Goal: Task Accomplishment & Management: Use online tool/utility

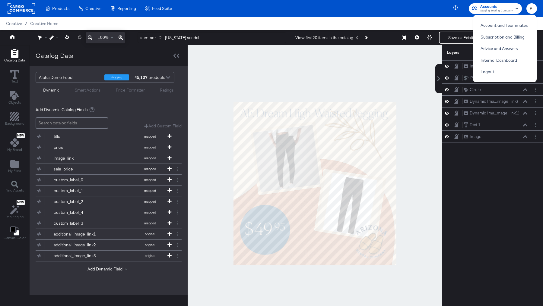
click at [152, 80] on div "45,137 products" at bounding box center [143, 77] width 18 height 10
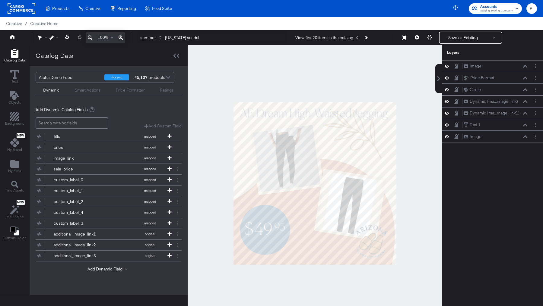
click at [169, 77] on div at bounding box center [167, 78] width 9 height 11
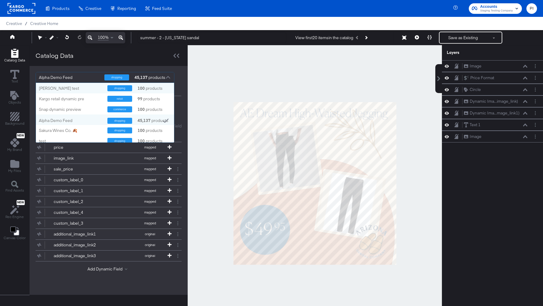
scroll to position [60, 138]
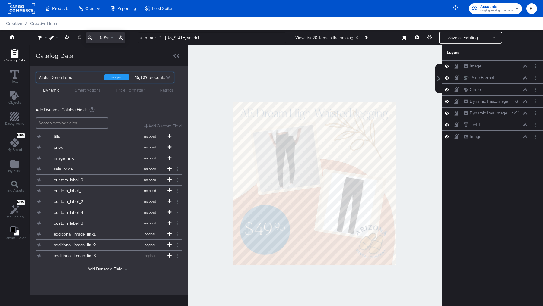
click at [169, 77] on div at bounding box center [167, 78] width 9 height 11
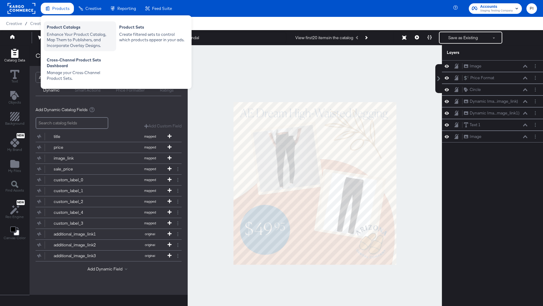
click at [68, 34] on div "Enhance Your Product Catalog, Map Them to Publishers, and Incorporate Overlay D…" at bounding box center [80, 40] width 66 height 17
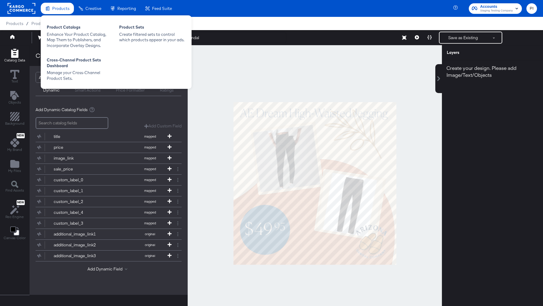
click at [56, 6] on span "Products" at bounding box center [60, 8] width 17 height 5
click at [67, 38] on div "Enhance Your Product Catalog, Map Them to Publishers, and Incorporate Overlay D…" at bounding box center [80, 40] width 66 height 17
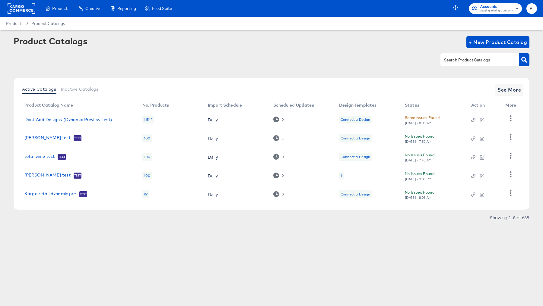
click at [467, 58] on input "text" at bounding box center [475, 60] width 64 height 7
type input "alpha"
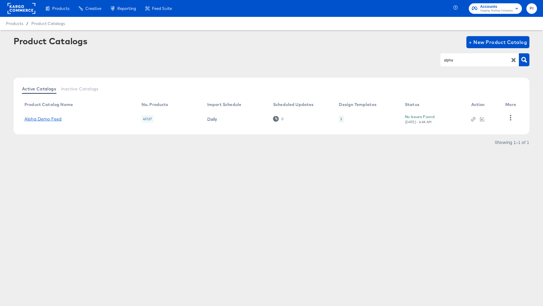
click at [46, 117] on link "Alpha Demo Feed" at bounding box center [42, 119] width 37 height 5
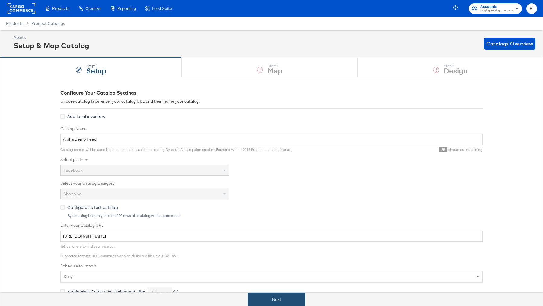
click at [282, 300] on button "Next" at bounding box center [277, 300] width 58 height 14
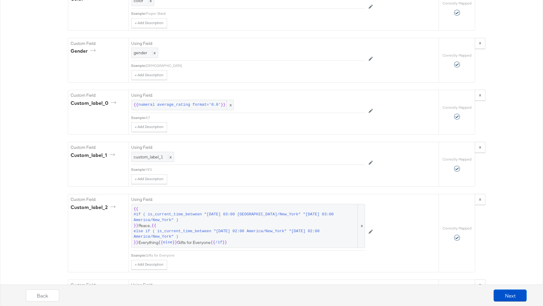
scroll to position [725, 0]
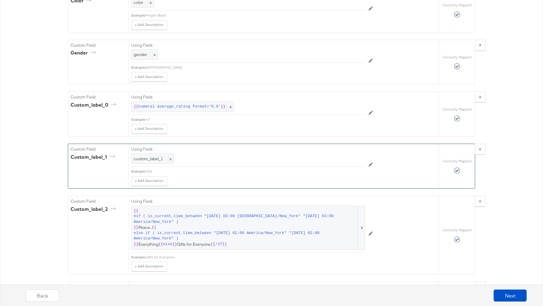
click at [151, 169] on div "YES" at bounding box center [255, 171] width 219 height 5
click at [185, 176] on div "+ Add Description Add Note" at bounding box center [248, 181] width 234 height 10
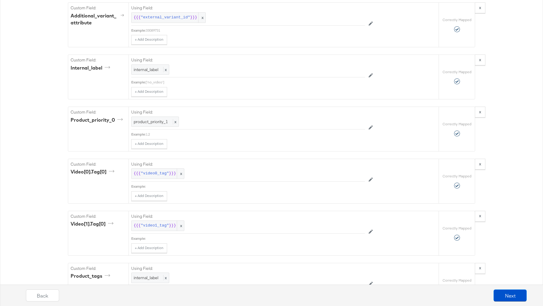
scroll to position [1441, 0]
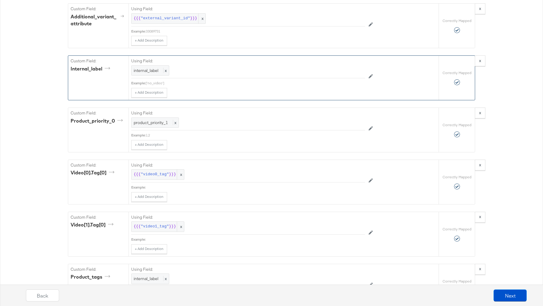
click at [159, 81] on div "['no_video']" at bounding box center [255, 83] width 219 height 5
click at [206, 72] on div "Using Field: internal_label x Example: ['no_video'] + Add Description Add Note" at bounding box center [248, 77] width 234 height 42
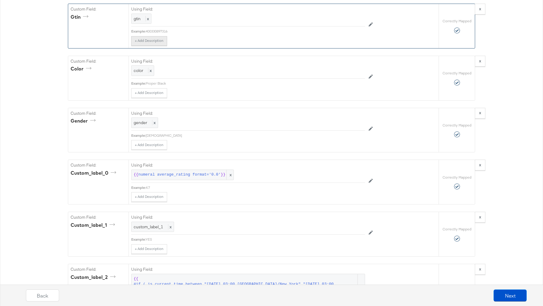
scroll to position [685, 0]
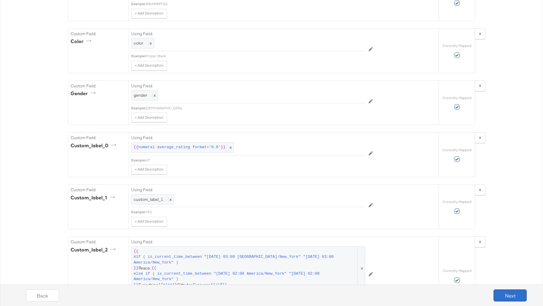
click at [514, 294] on button "Next" at bounding box center [509, 296] width 33 height 12
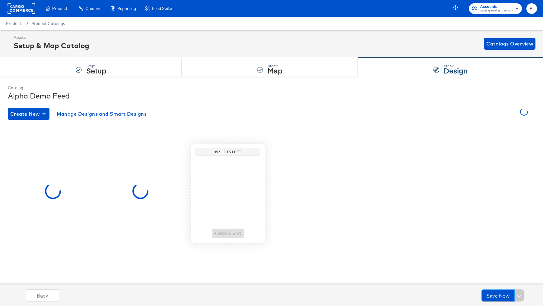
scroll to position [0, 0]
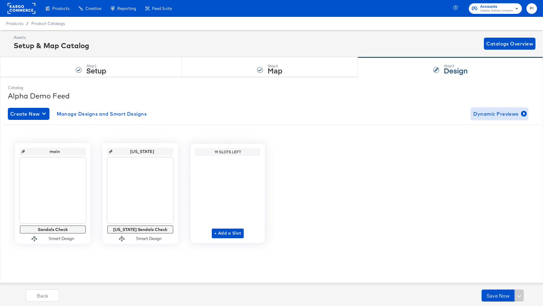
click at [511, 116] on span "Dynamic Previews" at bounding box center [499, 114] width 52 height 8
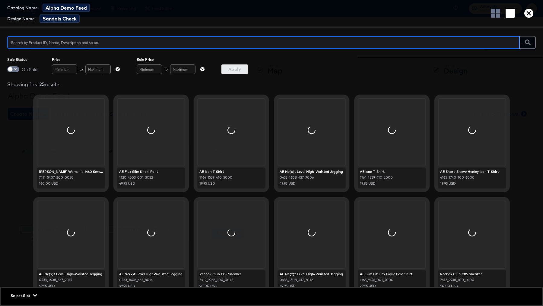
click at [43, 42] on input "text" at bounding box center [263, 39] width 512 height 13
type input "YES"
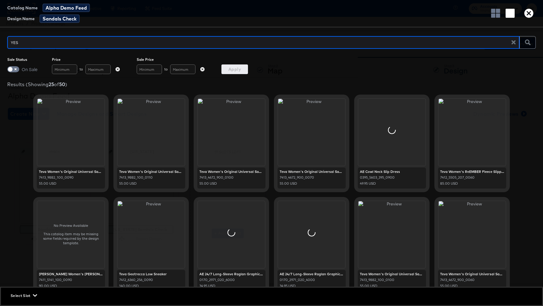
click at [27, 41] on input "YES" at bounding box center [261, 39] width 508 height 13
type input "4.7"
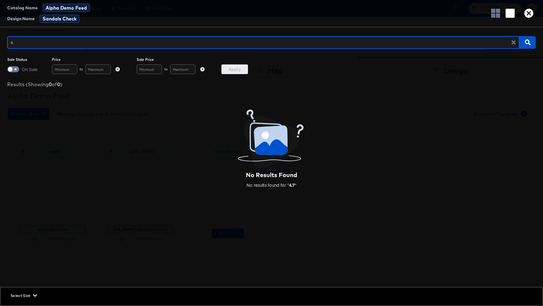
type input "4.5"
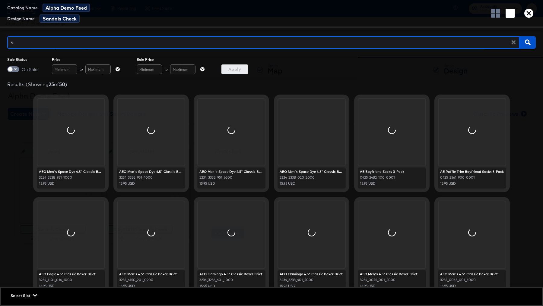
type input "4"
type input "no"
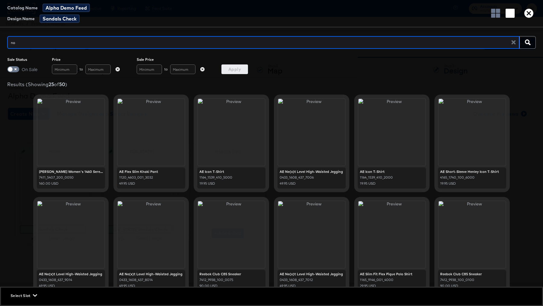
type input "n"
type input "YES"
click at [538, 11] on div "Catalog Name Alpha Demo Feed Design Name Sandals Check" at bounding box center [271, 14] width 543 height 28
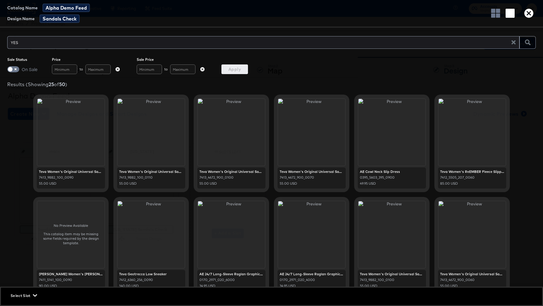
click at [532, 11] on icon "button" at bounding box center [528, 13] width 9 height 9
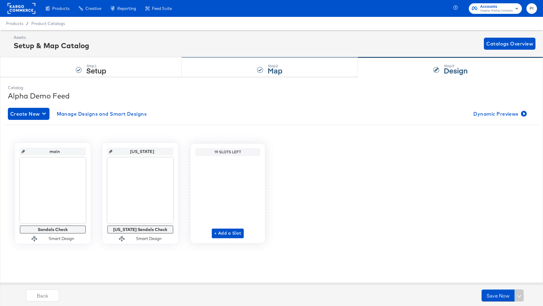
click at [311, 60] on div "Step: 2 Map" at bounding box center [270, 68] width 176 height 20
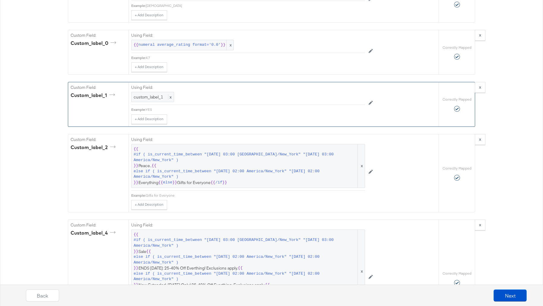
scroll to position [801, 0]
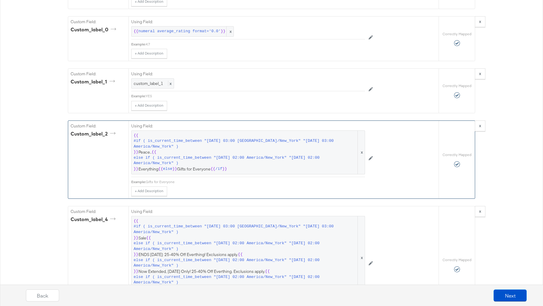
click at [160, 180] on div "Gifts for Everyone" at bounding box center [255, 182] width 219 height 5
copy div "Gifts for Everyone"
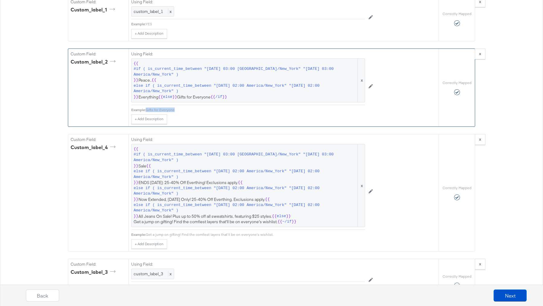
scroll to position [854, 0]
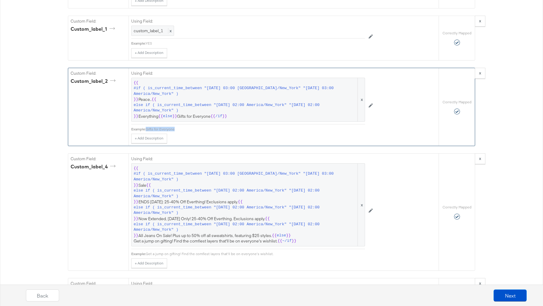
click at [172, 127] on div "Gifts for Everyone" at bounding box center [255, 129] width 219 height 5
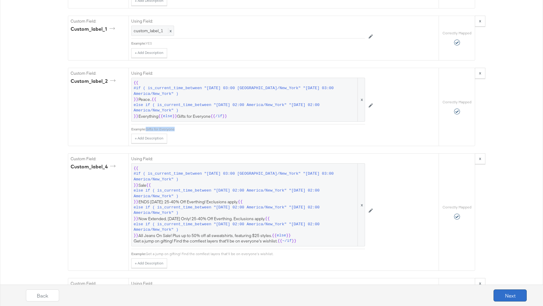
click at [513, 294] on button "Next" at bounding box center [509, 296] width 33 height 12
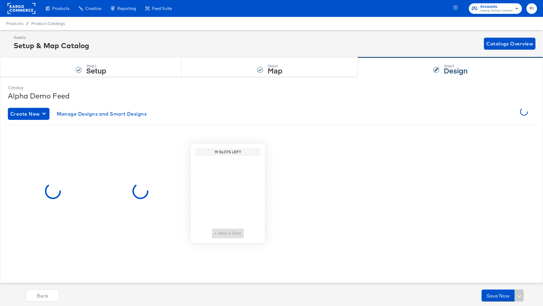
scroll to position [0, 0]
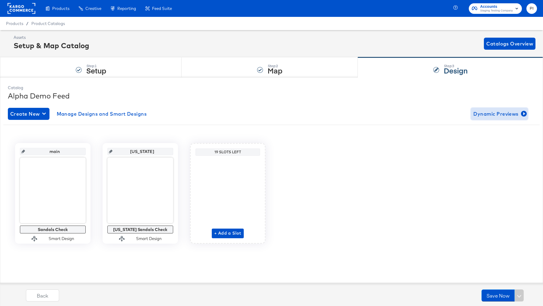
click at [508, 114] on span "Dynamic Previews" at bounding box center [499, 114] width 52 height 8
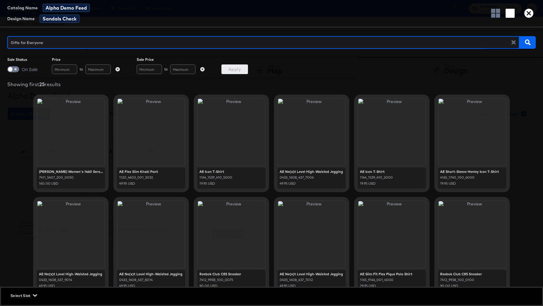
type input "Gifts for Everyone"
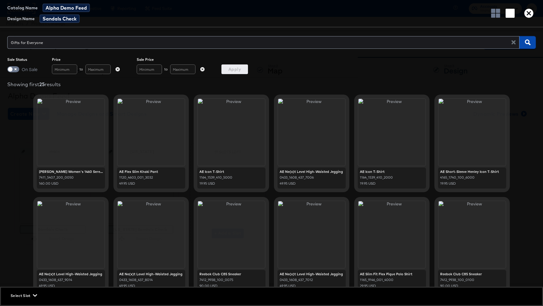
click at [528, 46] on button "button" at bounding box center [527, 42] width 16 height 13
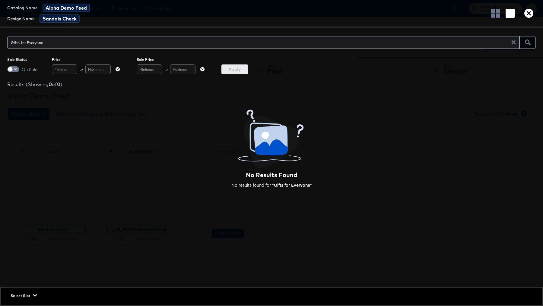
click at [34, 299] on span "Select Slot" at bounding box center [23, 296] width 25 height 6
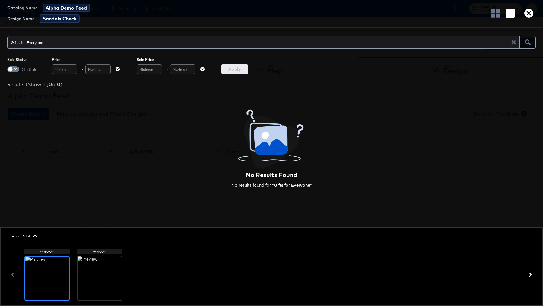
click at [98, 273] on icon at bounding box center [99, 276] width 11 height 11
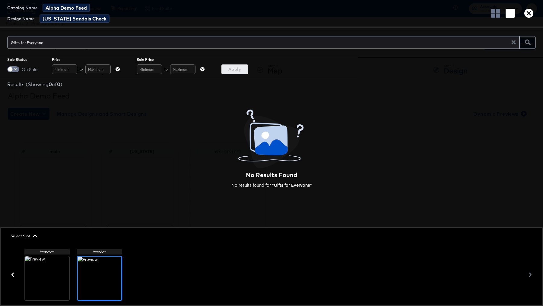
click at [35, 238] on icon "button" at bounding box center [35, 236] width 4 height 4
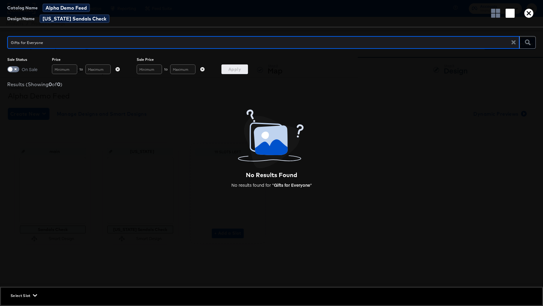
click at [52, 44] on input "Gifts for Everyone" at bounding box center [261, 39] width 508 height 13
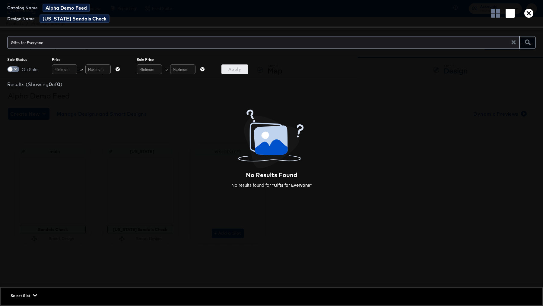
click at [528, 12] on icon "button" at bounding box center [528, 13] width 9 height 9
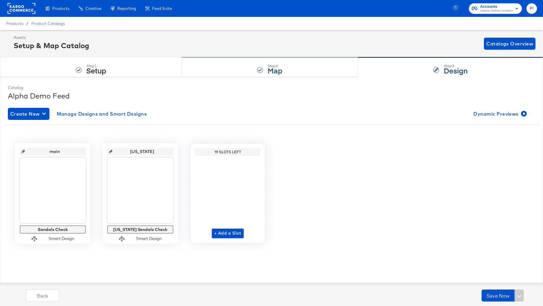
click at [282, 59] on div "Step: 2 Map" at bounding box center [270, 68] width 176 height 20
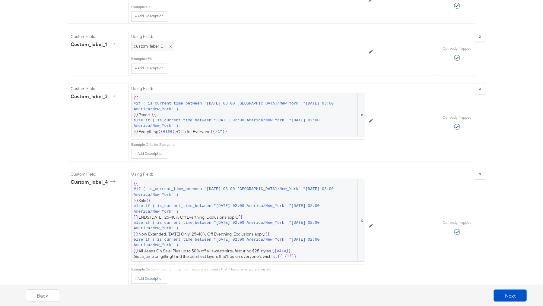
scroll to position [835, 0]
